Goal: Task Accomplishment & Management: Use online tool/utility

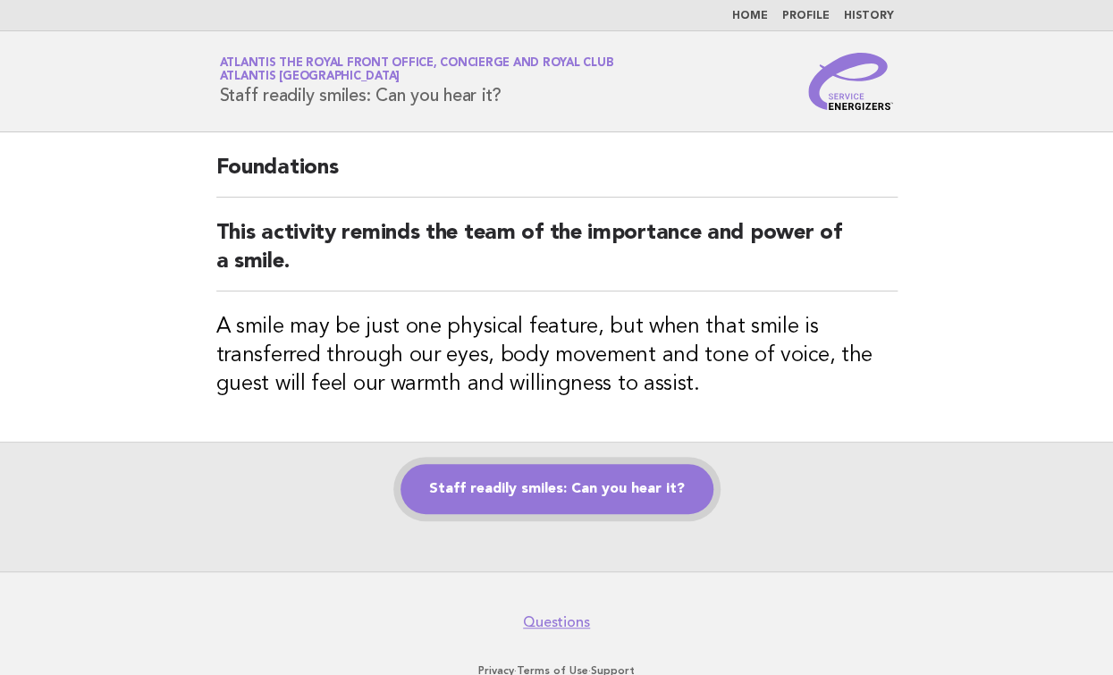
click at [565, 501] on link "Staff readily smiles: Can you hear it?" at bounding box center [557, 489] width 313 height 50
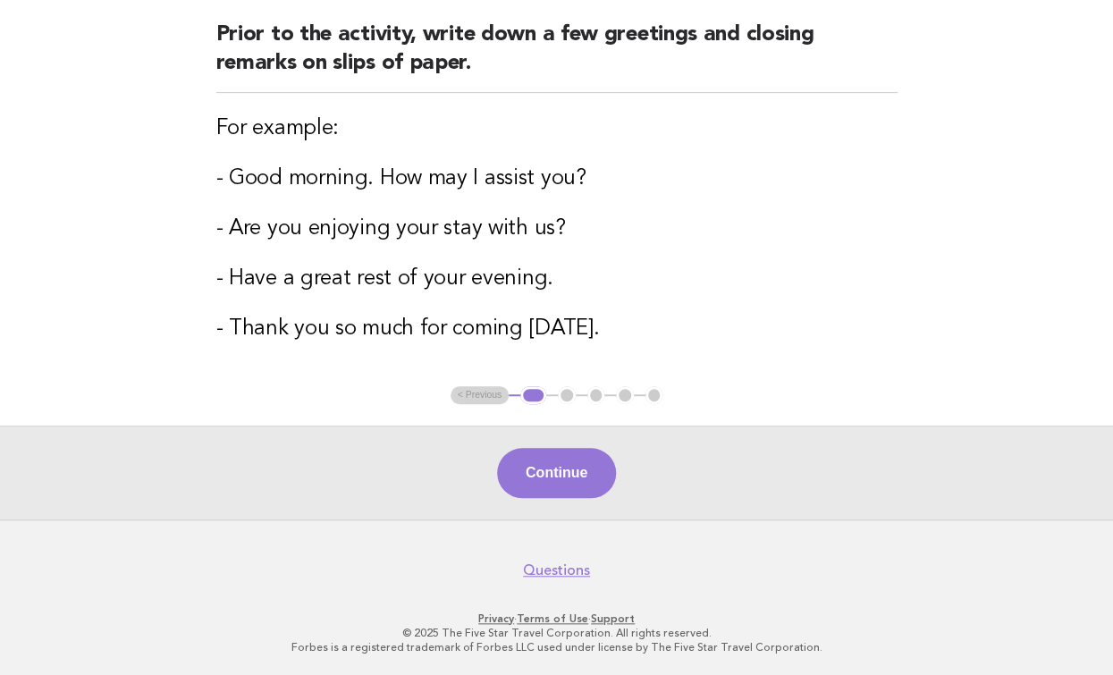
click at [526, 465] on button "Continue" at bounding box center [556, 473] width 119 height 50
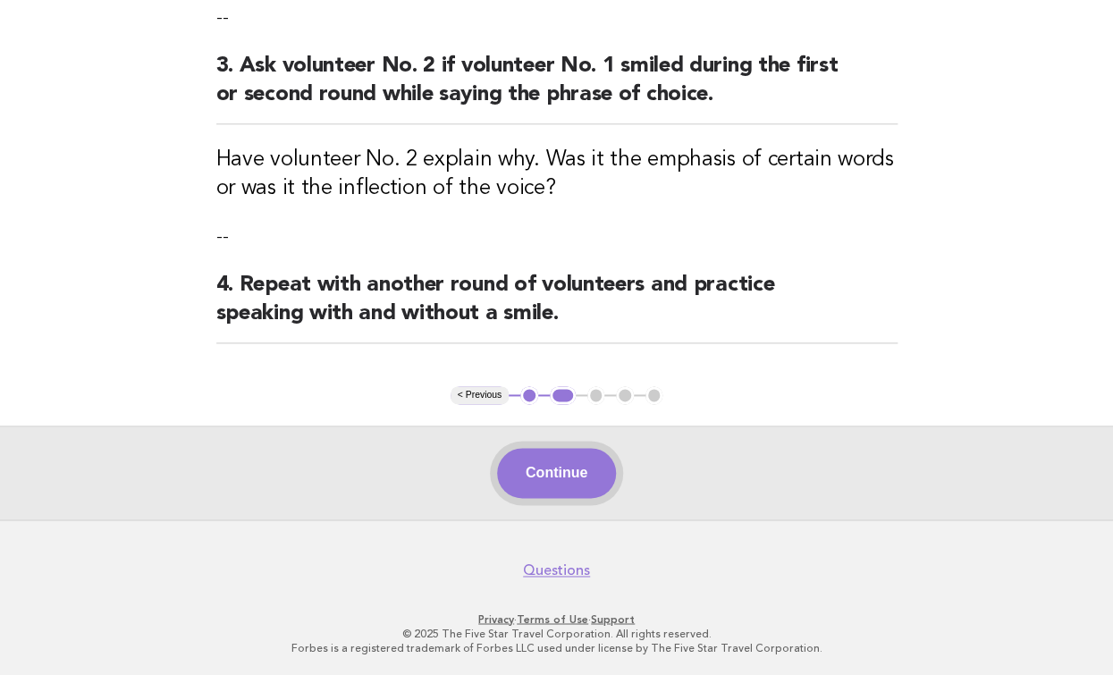
click at [547, 465] on button "Continue" at bounding box center [556, 473] width 119 height 50
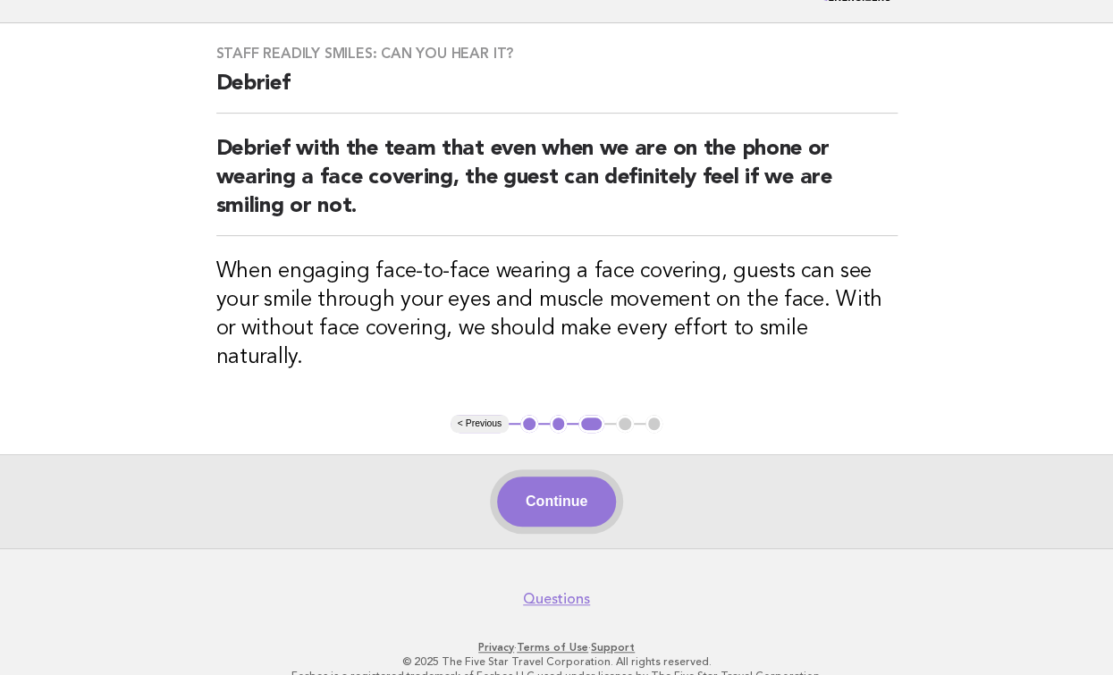
click at [539, 477] on button "Continue" at bounding box center [556, 502] width 119 height 50
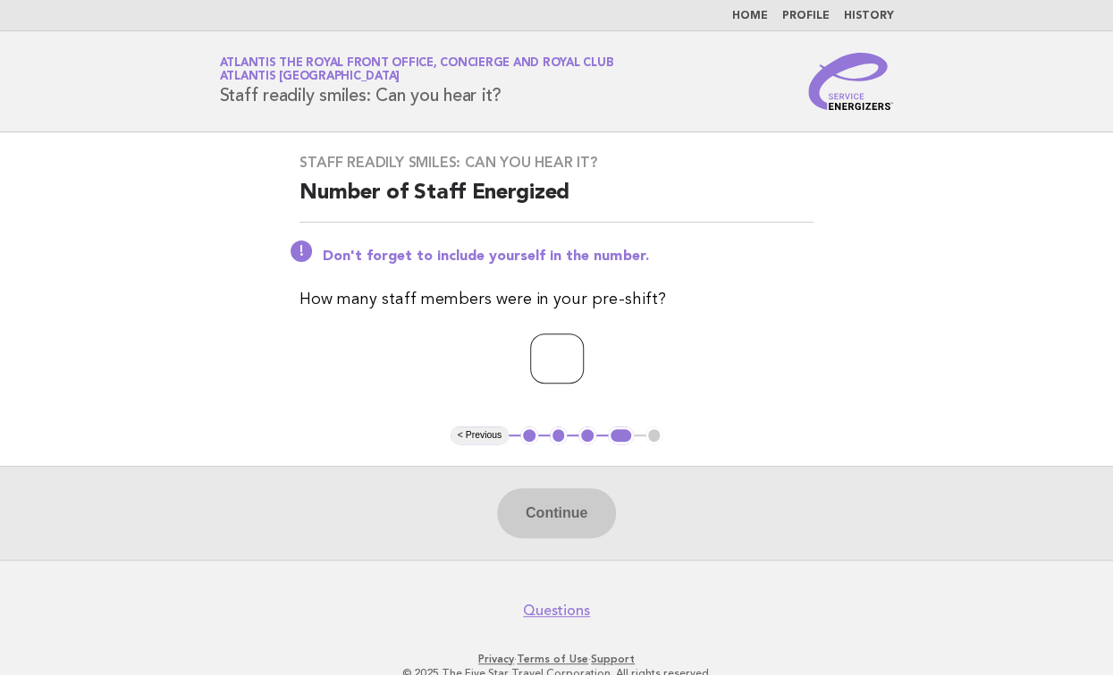
click at [572, 353] on input "number" at bounding box center [557, 359] width 54 height 50
click at [583, 352] on input "*" at bounding box center [557, 359] width 54 height 50
click at [584, 352] on input "*" at bounding box center [557, 359] width 54 height 50
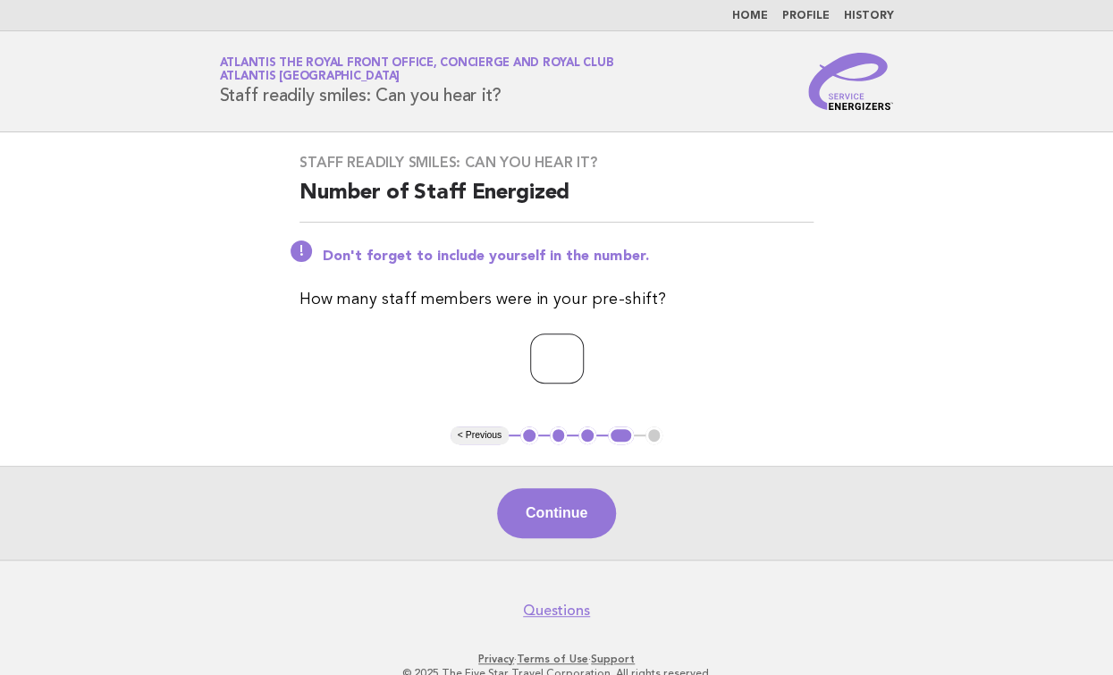
click at [584, 352] on input "*" at bounding box center [557, 359] width 54 height 50
type input "*"
click at [584, 352] on input "*" at bounding box center [557, 359] width 54 height 50
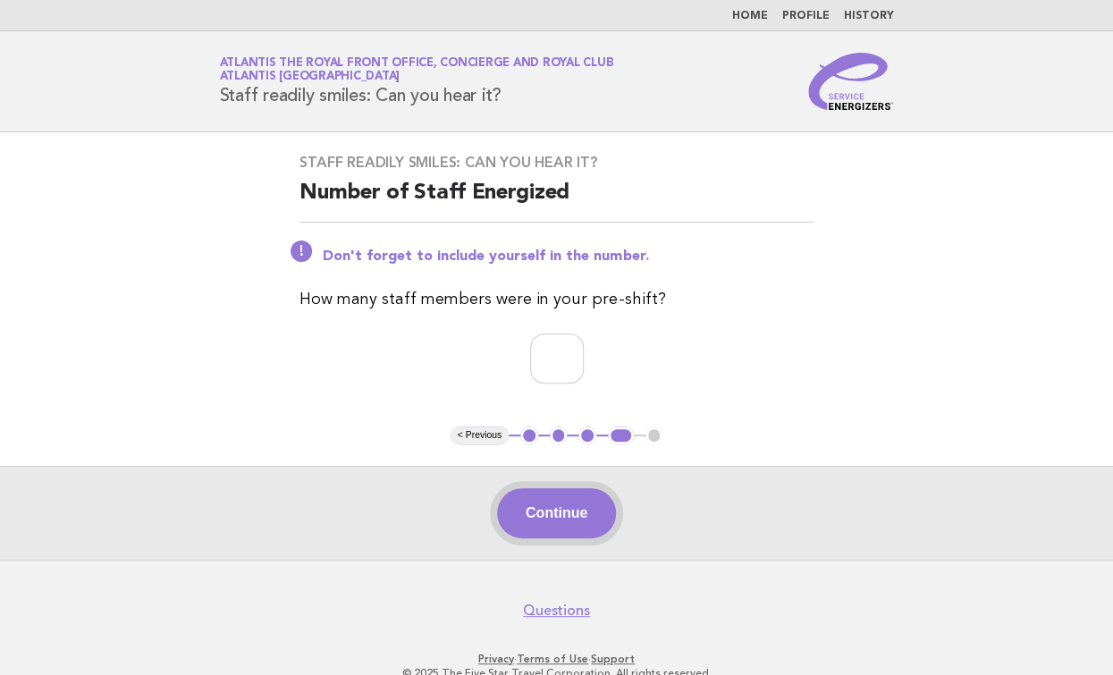
click at [585, 513] on button "Continue" at bounding box center [556, 513] width 119 height 50
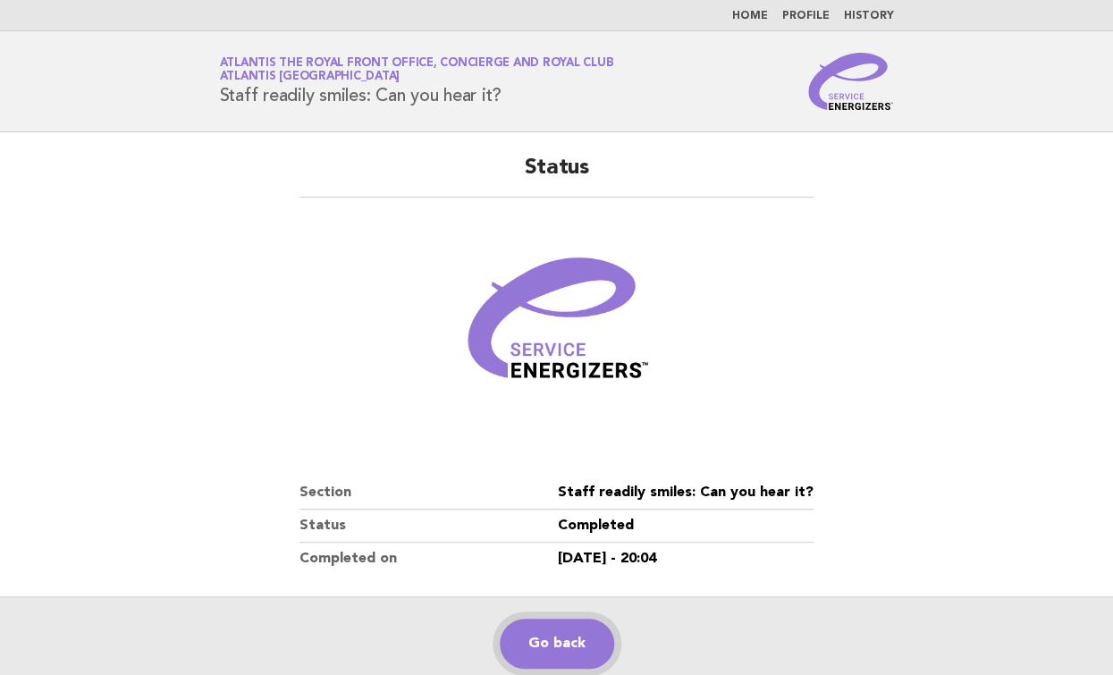
click at [577, 637] on link "Go back" at bounding box center [557, 644] width 114 height 50
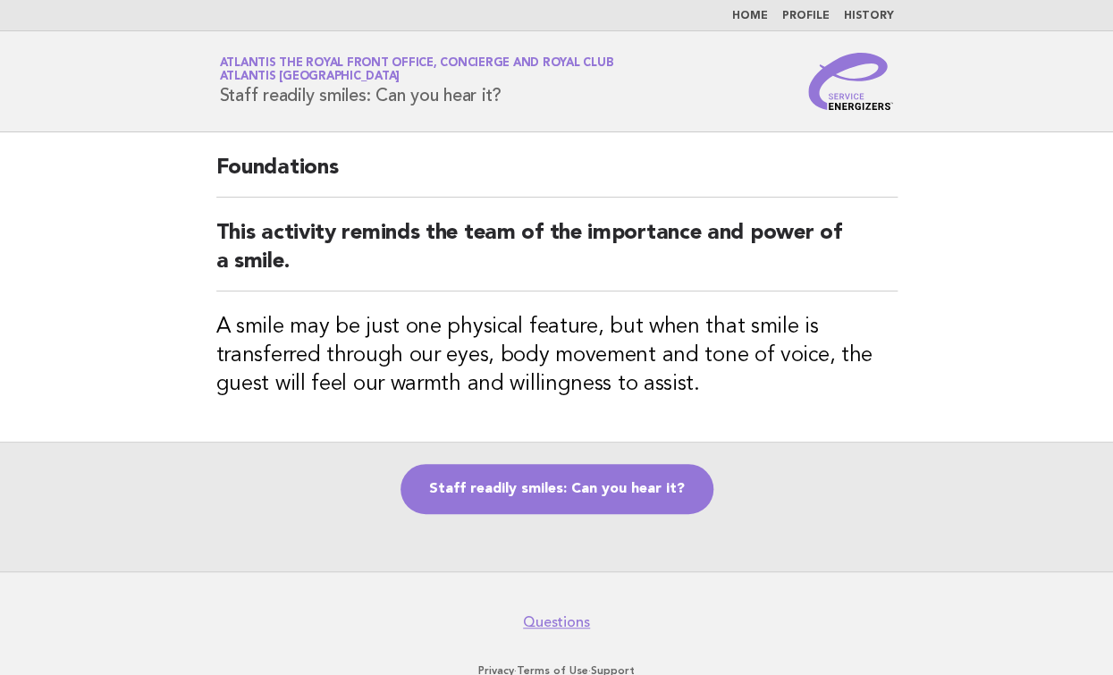
drag, startPoint x: 528, startPoint y: 503, endPoint x: 708, endPoint y: 524, distance: 181.0
click at [530, 502] on link "Staff readily smiles: Can you hear it?" at bounding box center [557, 489] width 313 height 50
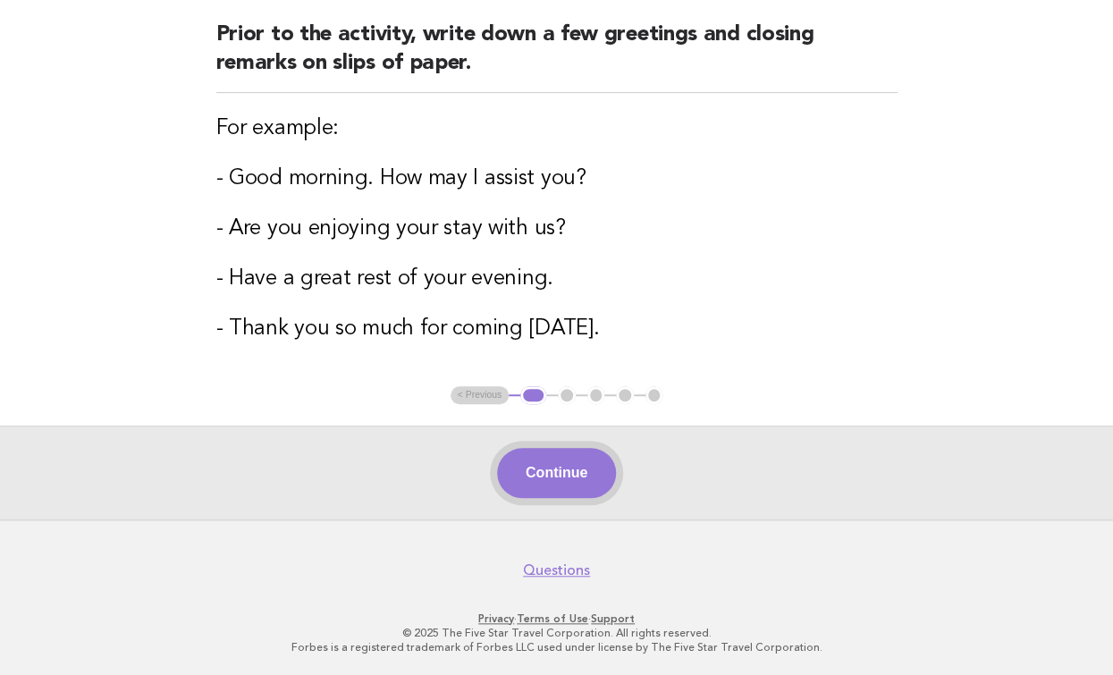
click at [565, 478] on button "Continue" at bounding box center [556, 473] width 119 height 50
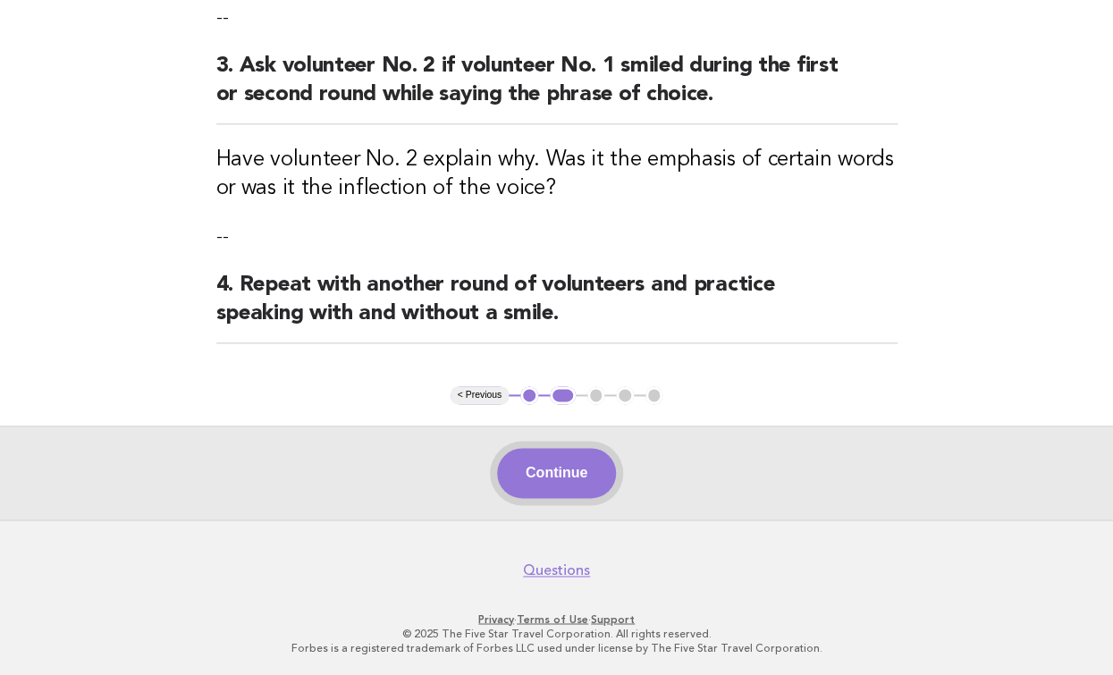
click at [549, 474] on button "Continue" at bounding box center [556, 473] width 119 height 50
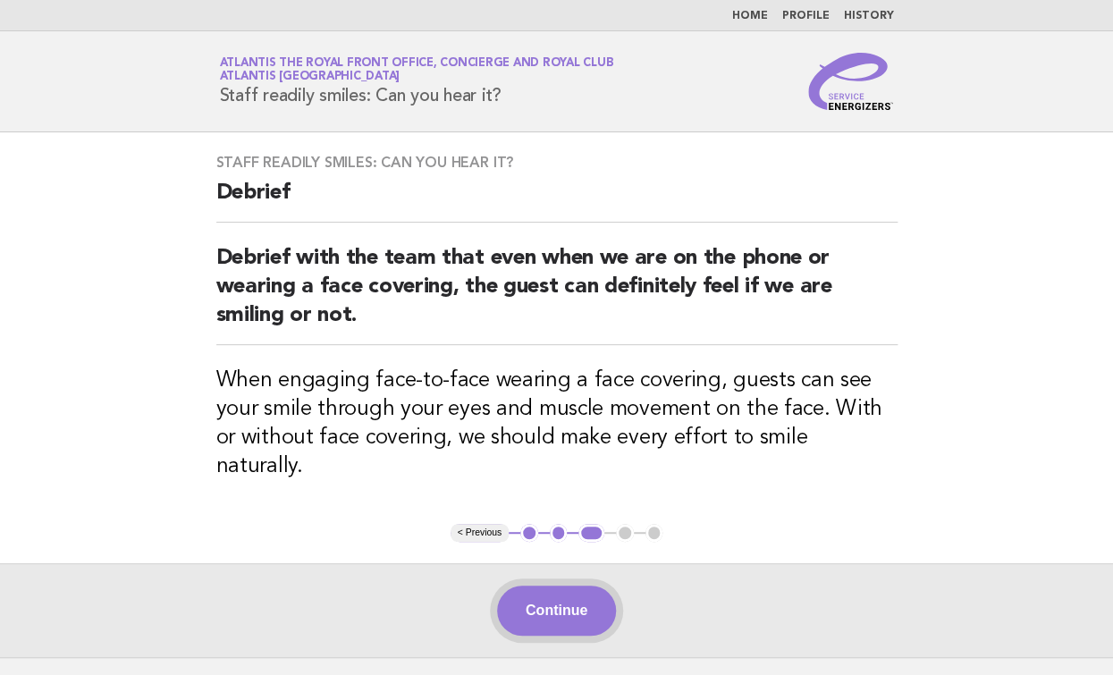
click at [608, 586] on button "Continue" at bounding box center [556, 611] width 119 height 50
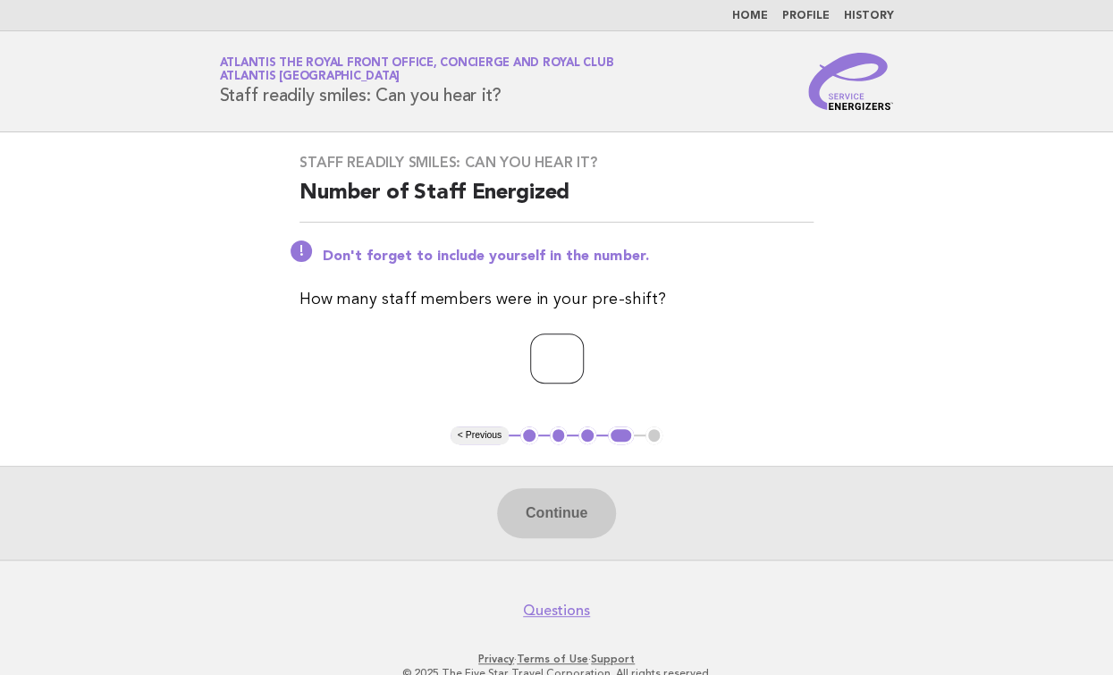
click at [584, 351] on input "*" at bounding box center [557, 359] width 54 height 50
type input "*"
click at [584, 351] on input "*" at bounding box center [557, 359] width 54 height 50
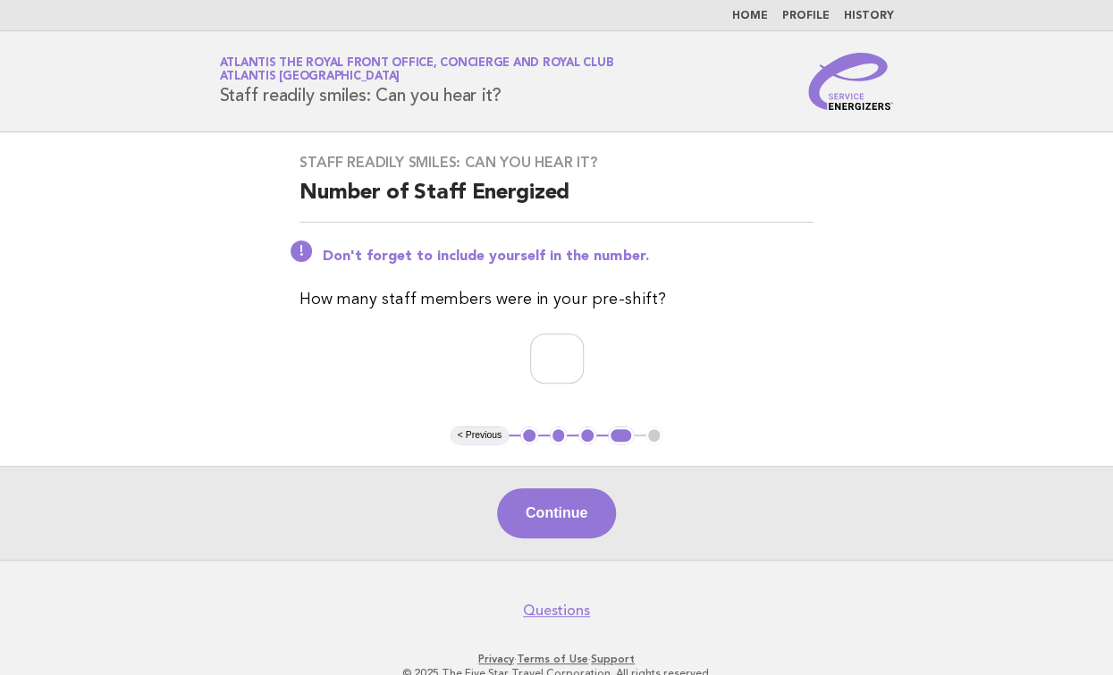
drag, startPoint x: 552, startPoint y: 501, endPoint x: 671, endPoint y: 427, distance: 139.7
click at [554, 502] on button "Continue" at bounding box center [556, 513] width 119 height 50
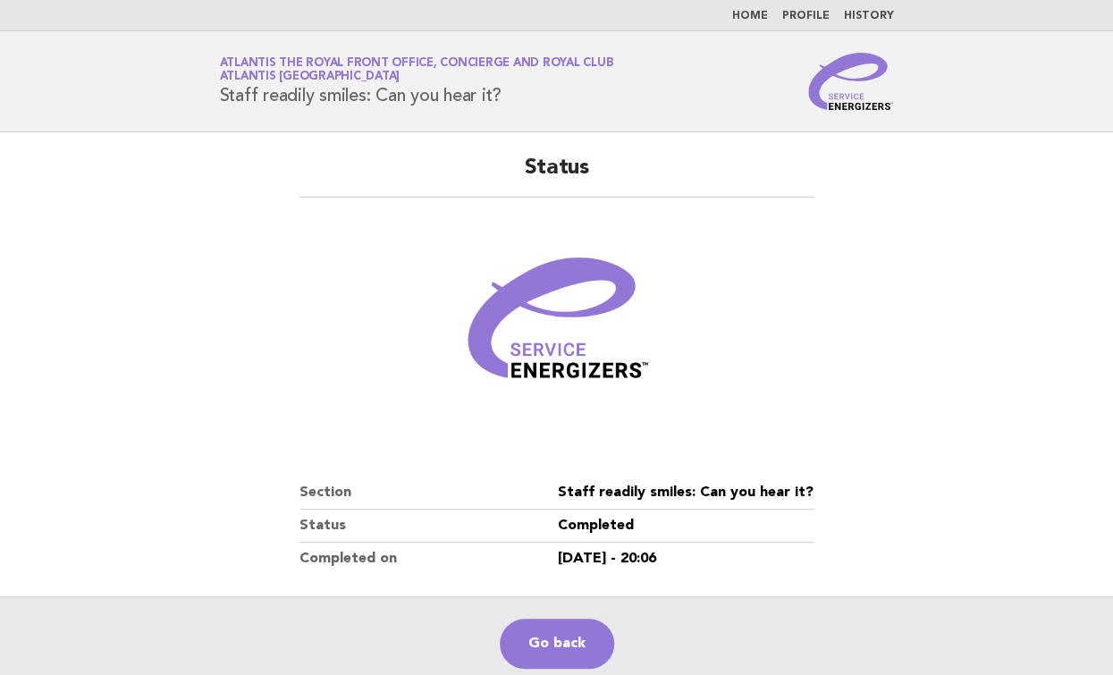
drag, startPoint x: 575, startPoint y: 629, endPoint x: 714, endPoint y: 346, distance: 315.1
click at [575, 629] on link "Go back" at bounding box center [557, 644] width 114 height 50
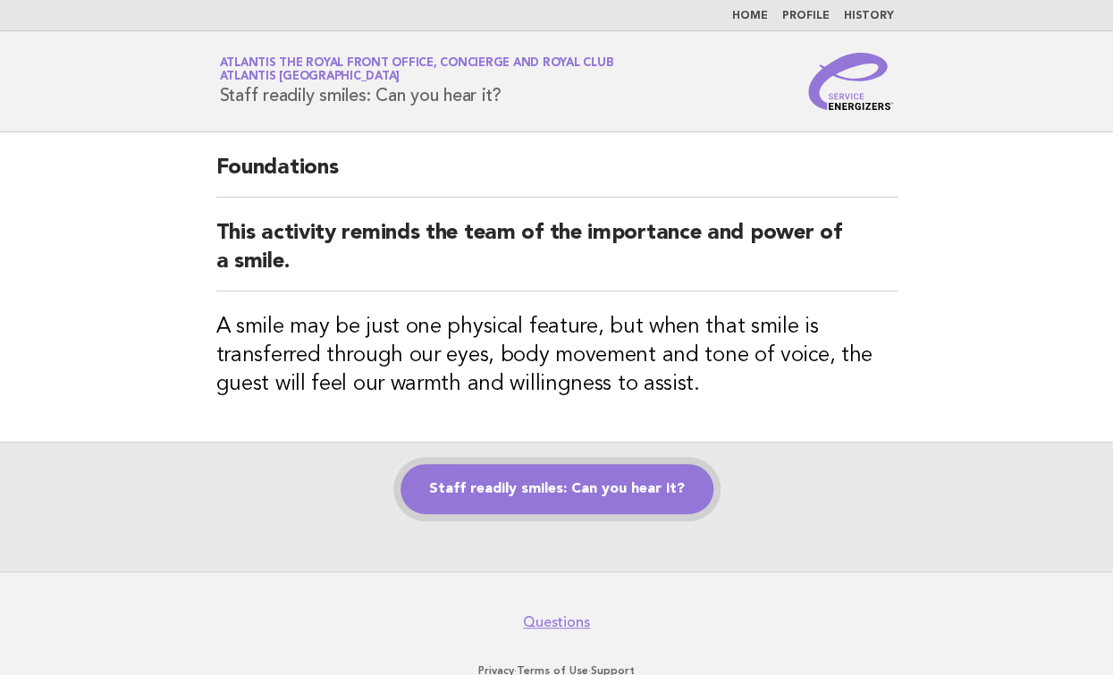
click at [592, 511] on link "Staff readily smiles: Can you hear it?" at bounding box center [557, 489] width 313 height 50
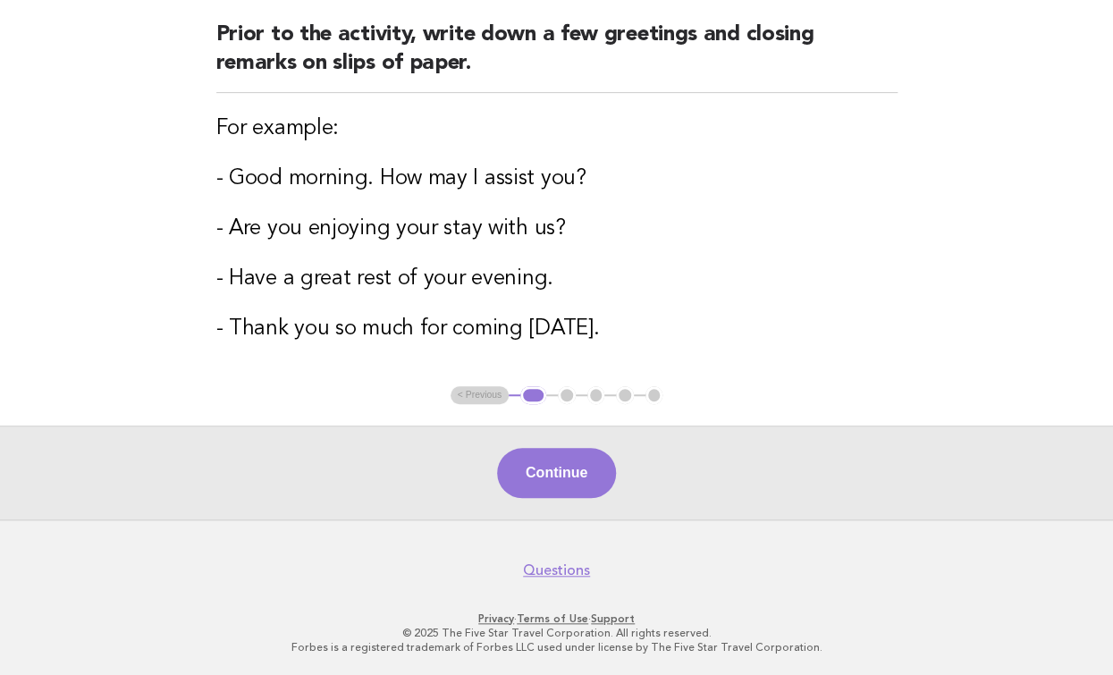
drag, startPoint x: 572, startPoint y: 469, endPoint x: 673, endPoint y: 367, distance: 144.2
click at [573, 469] on button "Continue" at bounding box center [556, 473] width 119 height 50
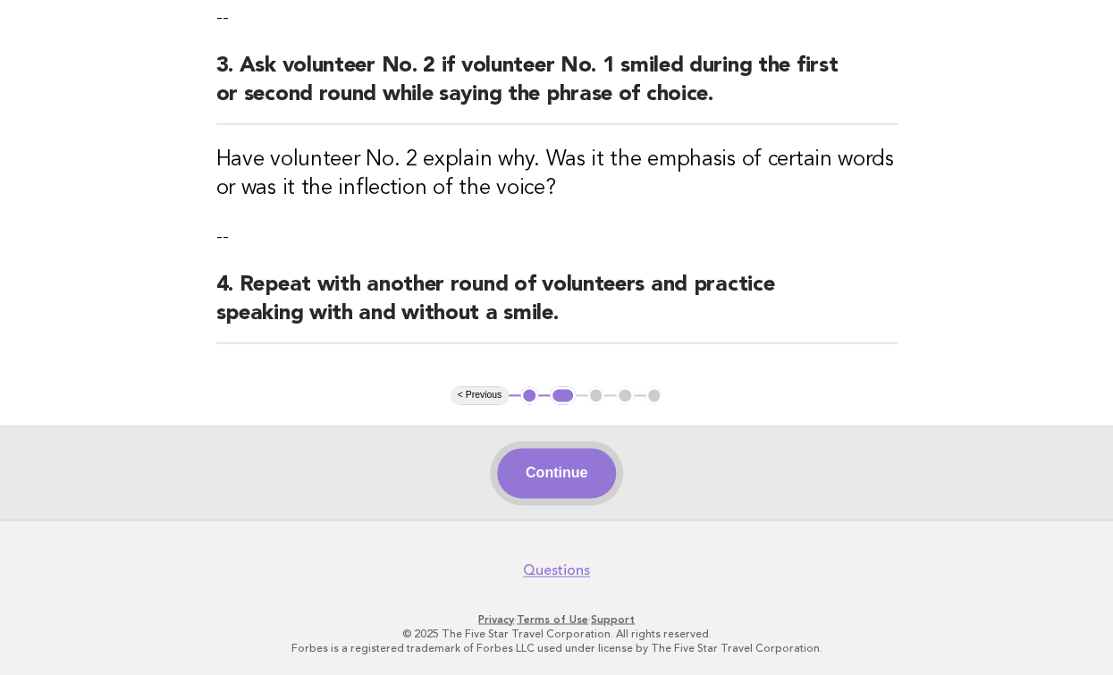
click at [555, 453] on button "Continue" at bounding box center [556, 473] width 119 height 50
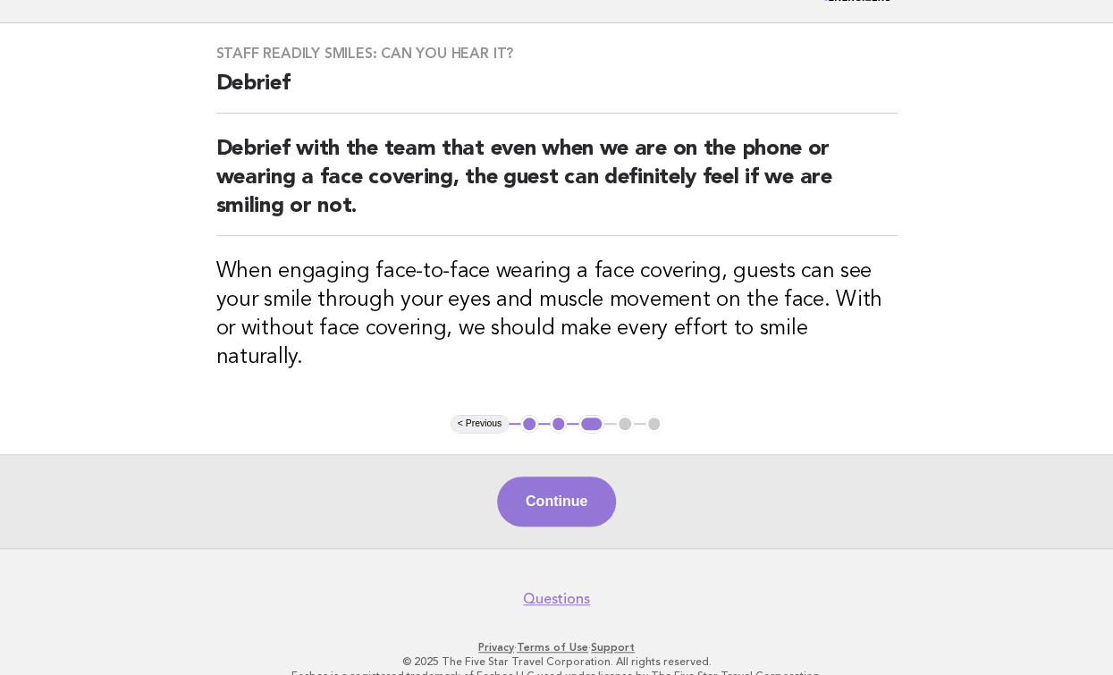
click at [573, 495] on button "Continue" at bounding box center [556, 502] width 119 height 50
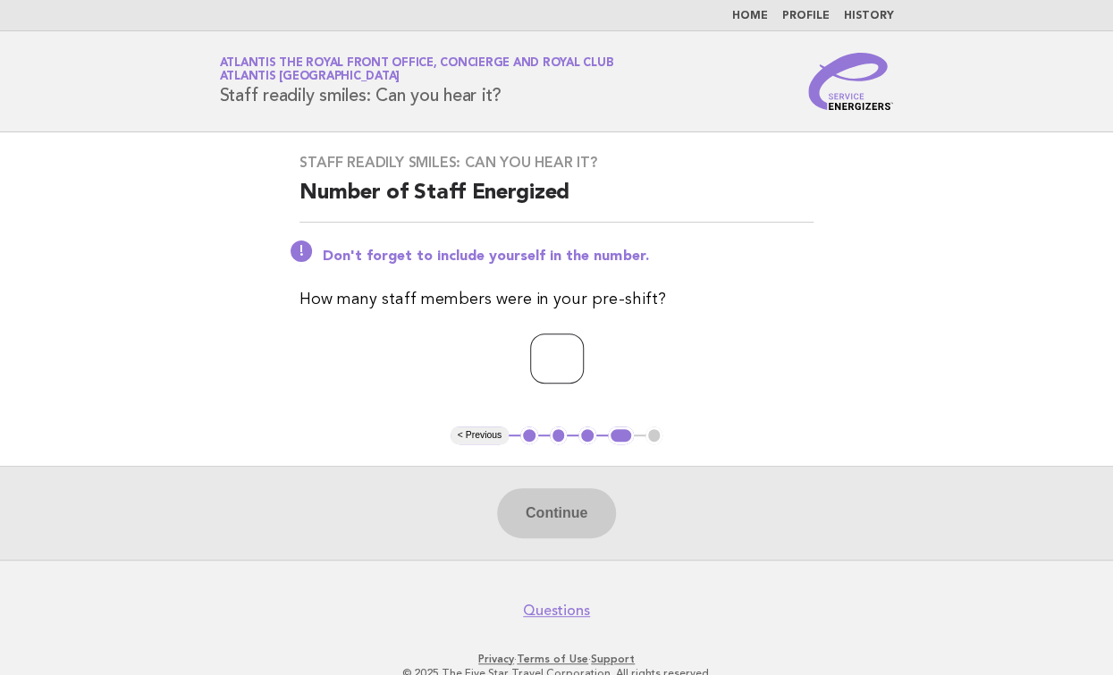
click at [546, 334] on input "number" at bounding box center [557, 359] width 54 height 50
click at [584, 349] on input "number" at bounding box center [557, 359] width 54 height 50
click at [584, 349] on input "*" at bounding box center [557, 359] width 54 height 50
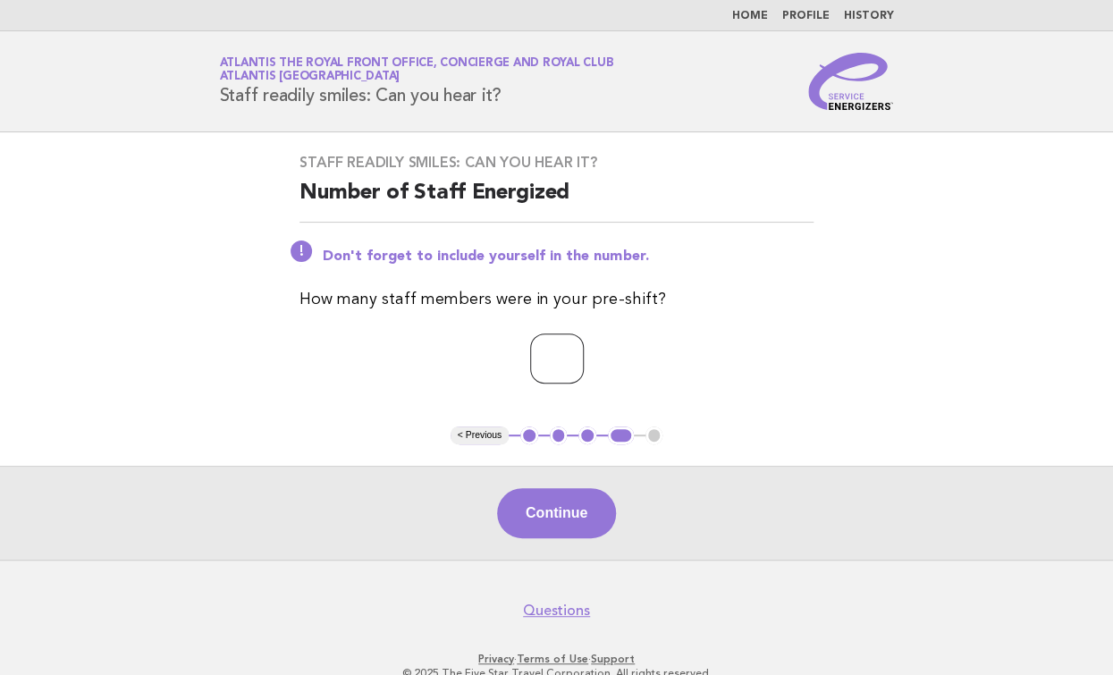
click at [584, 349] on input "*" at bounding box center [557, 359] width 54 height 50
type input "*"
click at [584, 349] on input "*" at bounding box center [557, 359] width 54 height 50
click at [567, 560] on footer "Questions Privacy · Terms of Use · Support © 2025 The Five Star Travel Corporat…" at bounding box center [556, 638] width 1113 height 157
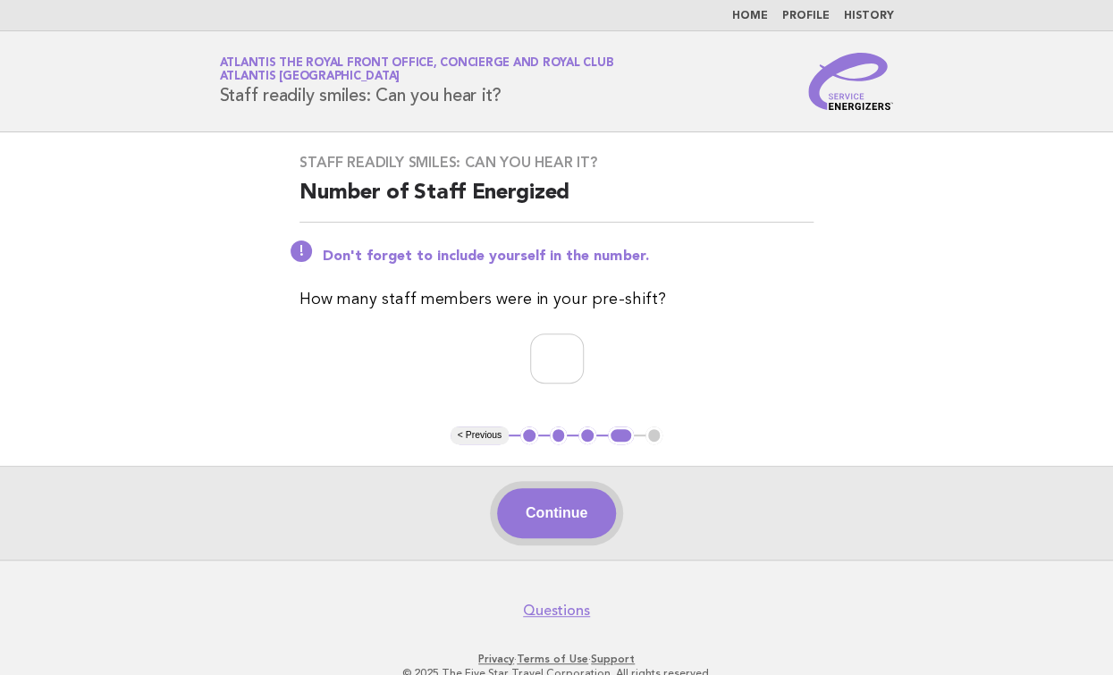
click at [571, 510] on button "Continue" at bounding box center [556, 513] width 119 height 50
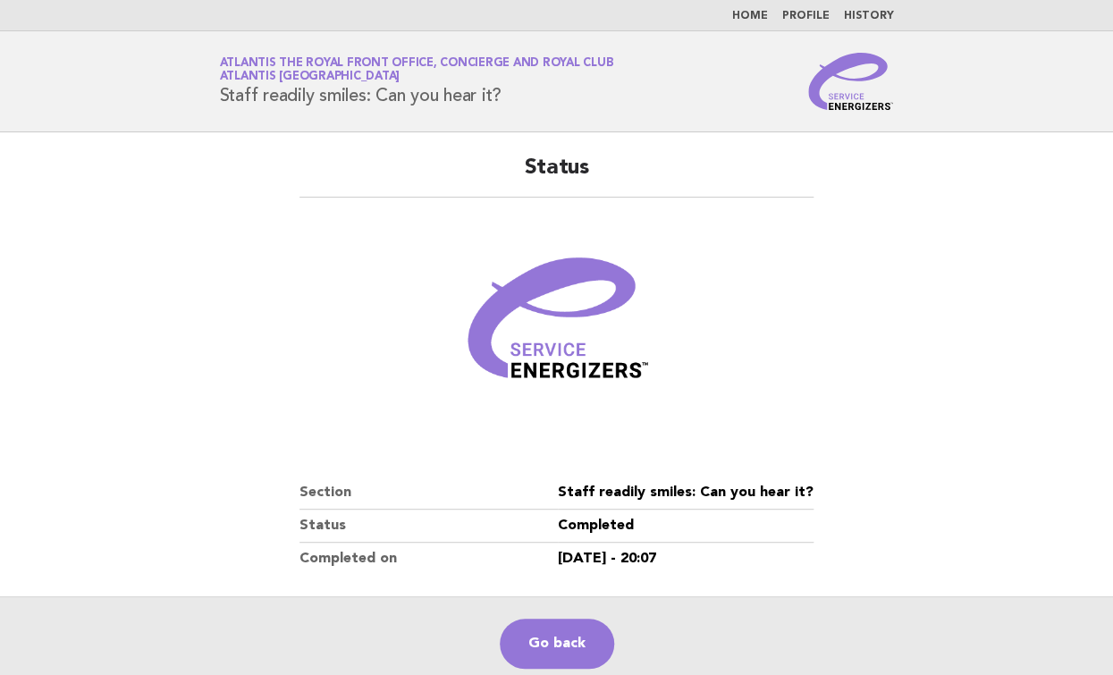
drag, startPoint x: 550, startPoint y: 628, endPoint x: 731, endPoint y: 392, distance: 297.2
click at [550, 628] on link "Go back" at bounding box center [557, 644] width 114 height 50
